Goal: Information Seeking & Learning: Learn about a topic

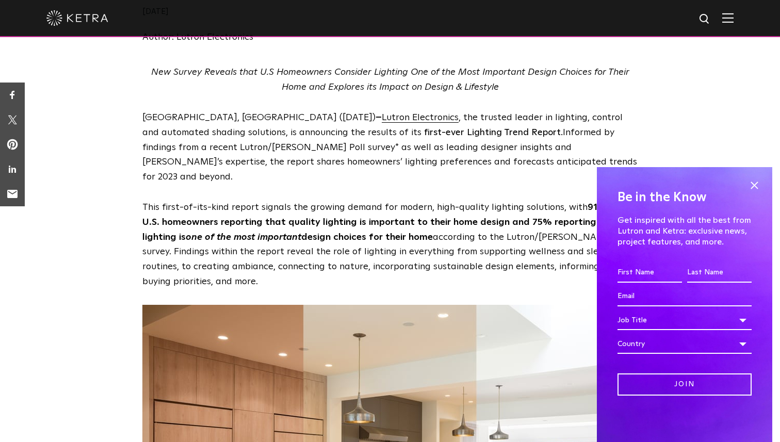
scroll to position [239, 0]
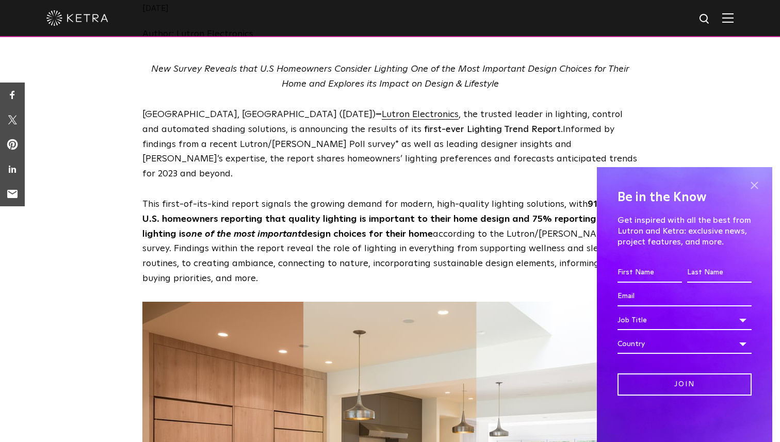
click at [754, 185] on span at bounding box center [753, 184] width 15 height 15
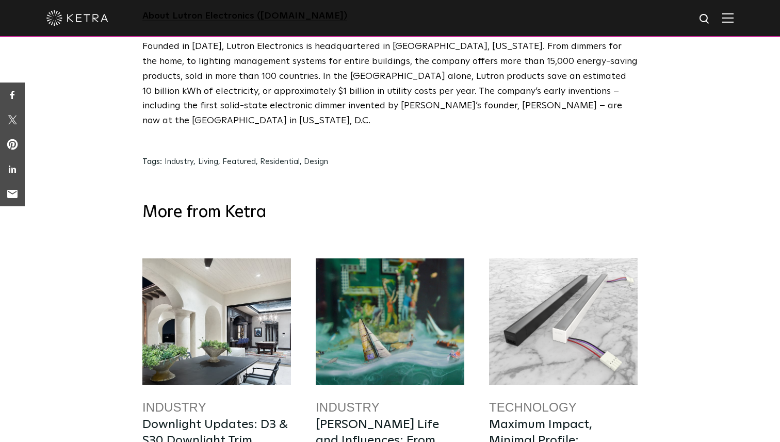
scroll to position [5149, 0]
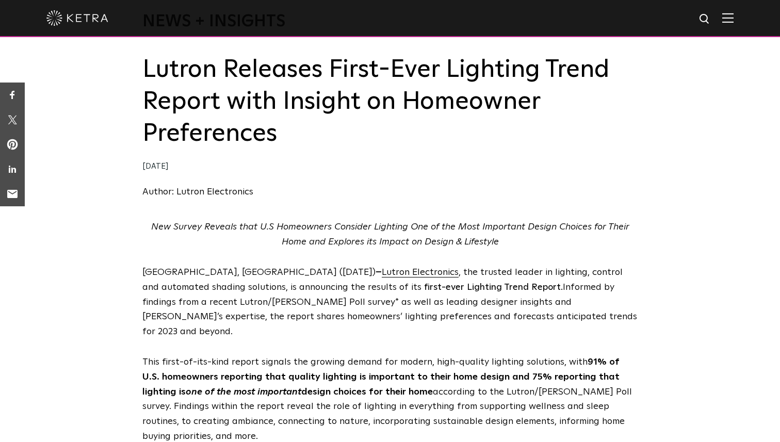
scroll to position [82, 0]
click at [382, 276] on span "Lutron Electronics" at bounding box center [420, 271] width 77 height 9
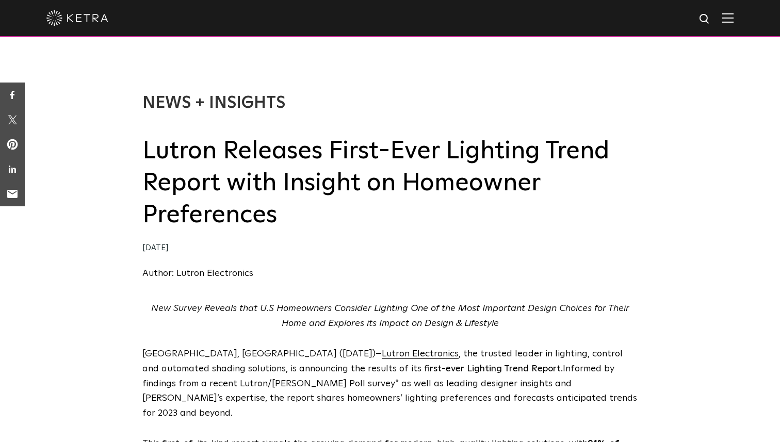
drag, startPoint x: 604, startPoint y: 136, endPoint x: 652, endPoint y: 143, distance: 48.5
click at [652, 143] on div "News + Insights Lutron Releases First-Ever Lighting Trend Report with Insight o…" at bounding box center [390, 177] width 780 height 250
